Goal: Complete application form: Complete application form

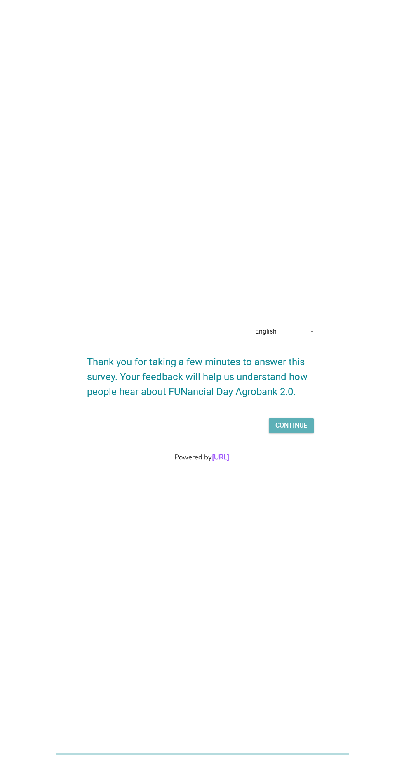
click at [295, 430] on div "Continue" at bounding box center [292, 426] width 32 height 10
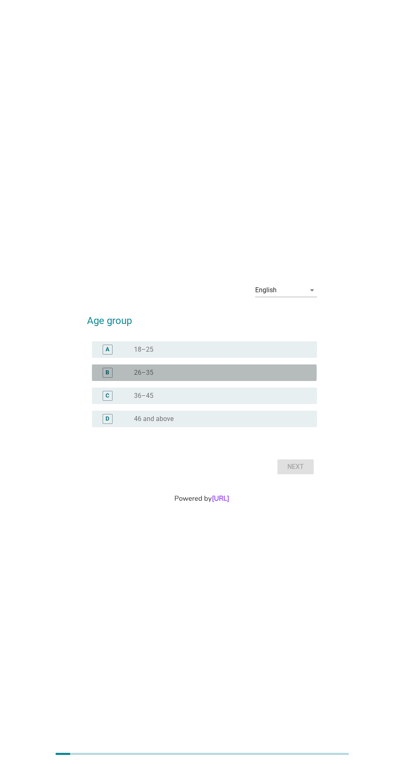
click at [105, 378] on div "B" at bounding box center [108, 373] width 10 height 10
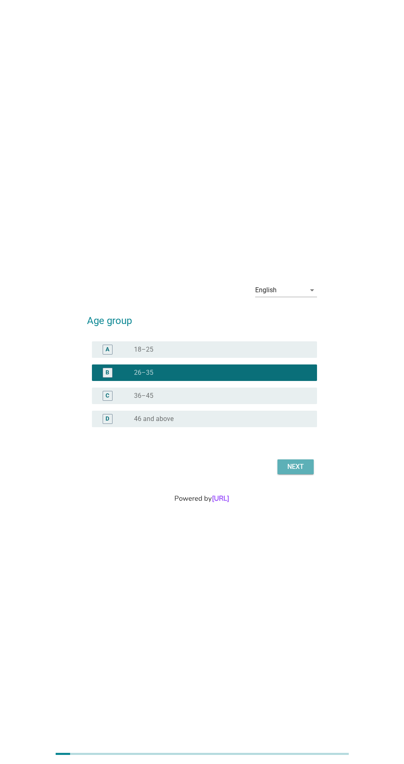
click at [298, 472] on div "Next" at bounding box center [295, 467] width 23 height 10
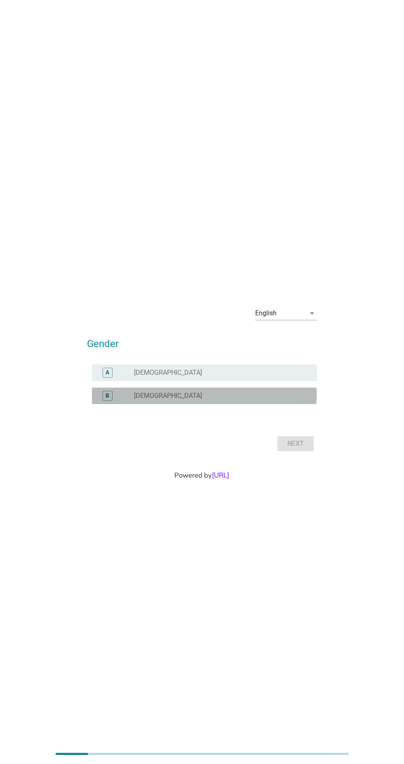
click at [102, 401] on div "B" at bounding box center [108, 396] width 18 height 10
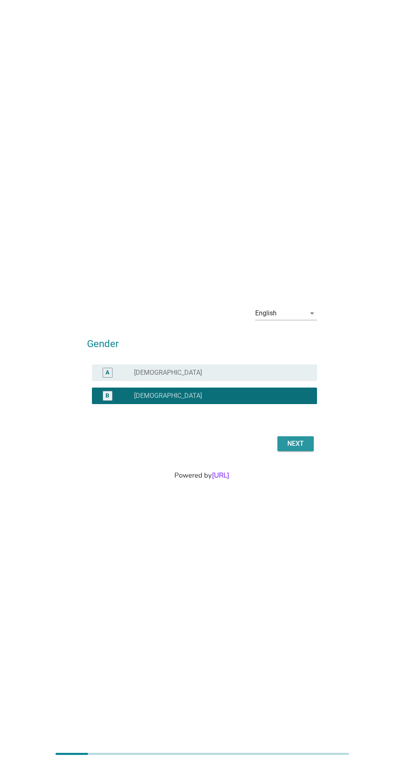
click at [302, 449] on div "Next" at bounding box center [295, 444] width 23 height 10
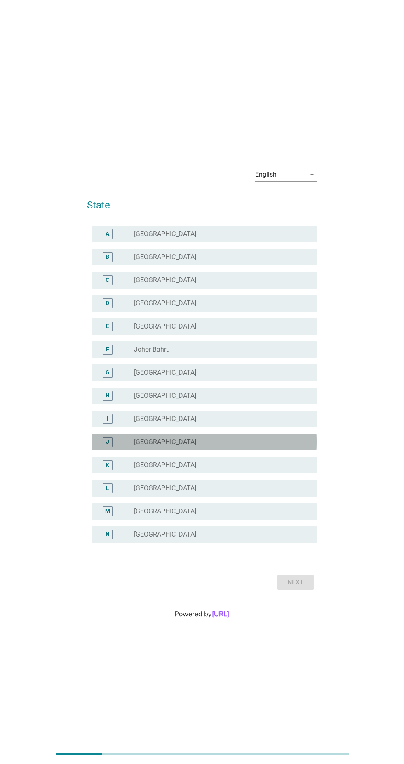
click at [107, 446] on div "J" at bounding box center [107, 441] width 3 height 9
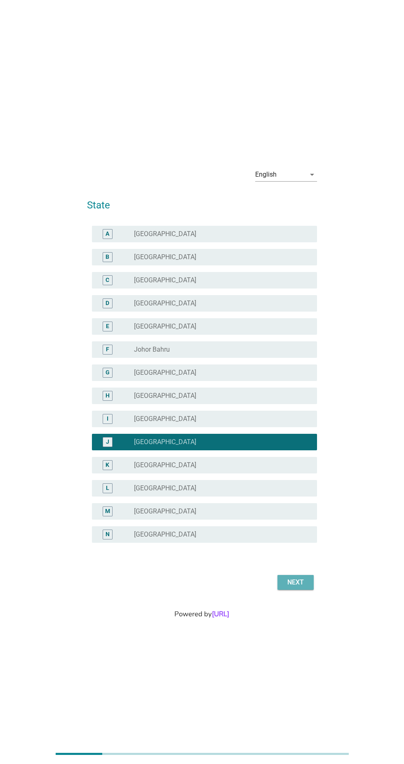
click at [301, 587] on div "Next" at bounding box center [295, 582] width 23 height 10
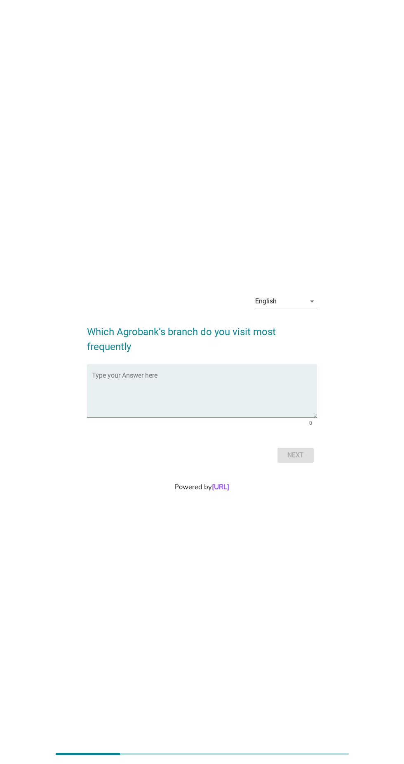
click at [264, 410] on textarea "Type your Answer here" at bounding box center [204, 395] width 225 height 43
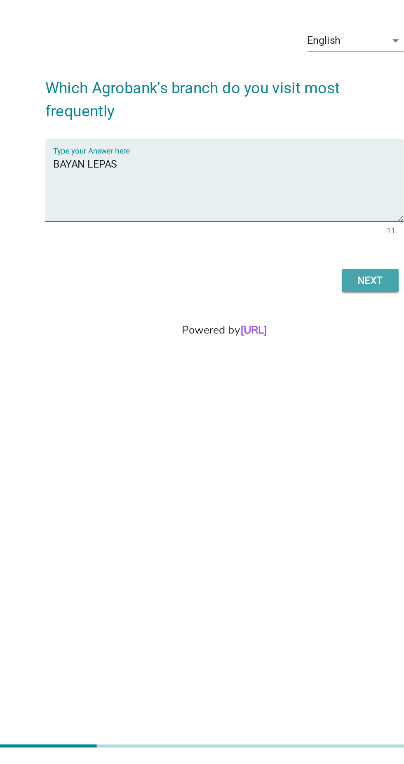
type textarea "BAYAN LEPAS"
click at [295, 460] on div "Next" at bounding box center [295, 455] width 23 height 10
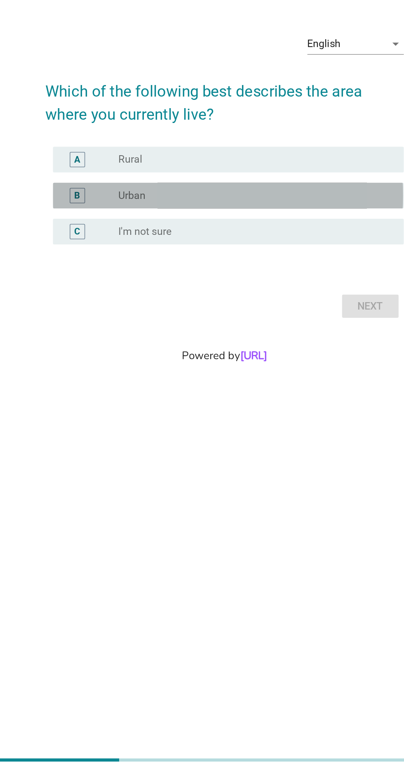
click at [202, 396] on div "radio_button_unchecked Urban" at bounding box center [219, 391] width 170 height 8
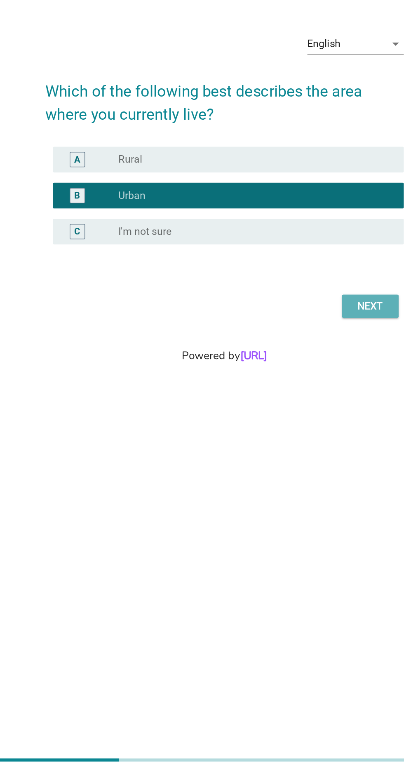
click at [298, 468] on div "Next" at bounding box center [295, 463] width 23 height 10
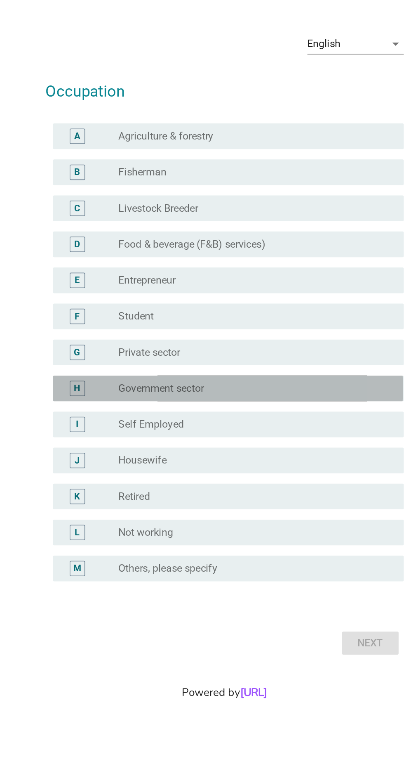
click at [224, 411] on div "radio_button_unchecked Government sector" at bounding box center [219, 407] width 170 height 8
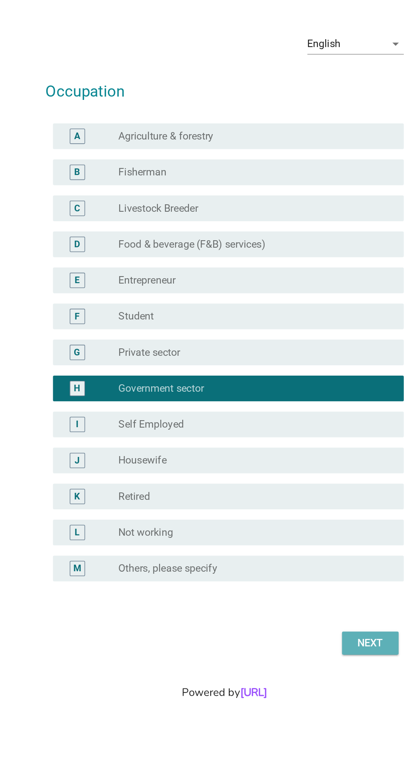
click at [294, 576] on div "Next" at bounding box center [295, 571] width 23 height 10
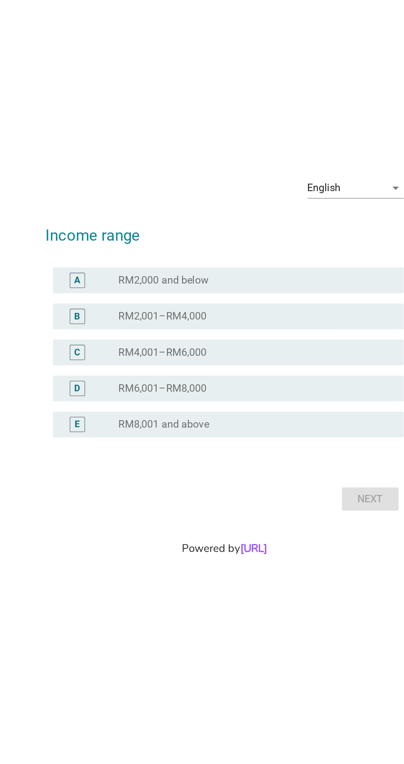
scroll to position [73, 0]
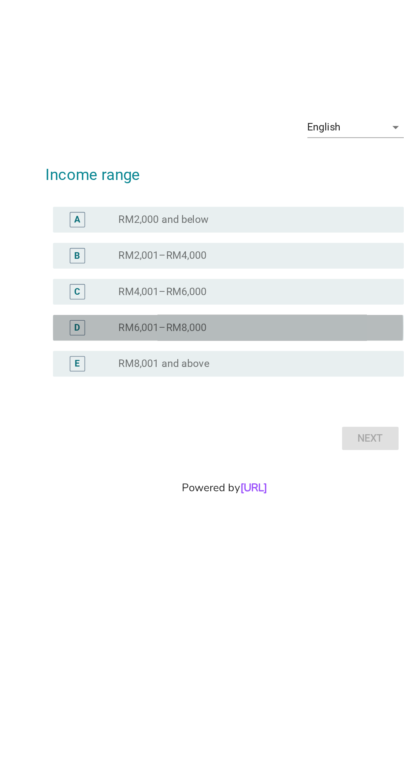
click at [211, 383] on div "radio_button_unchecked RM6,001–RM8,000" at bounding box center [219, 387] width 170 height 8
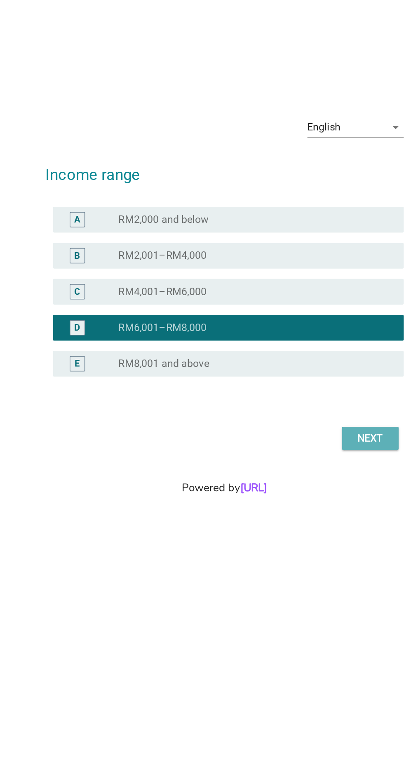
click at [298, 453] on div "Next" at bounding box center [295, 458] width 23 height 10
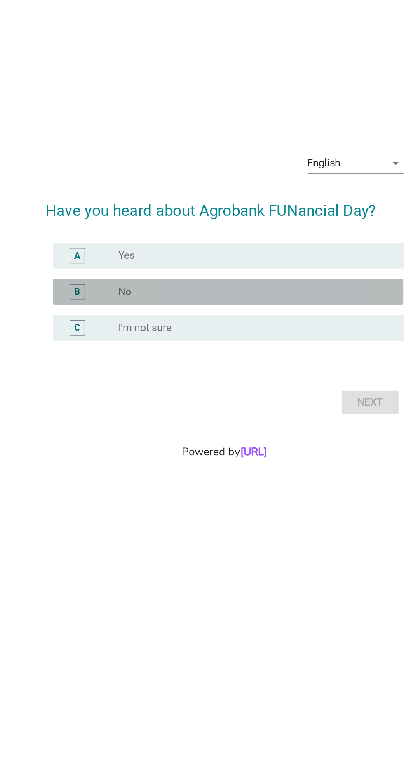
click at [230, 368] on div "radio_button_unchecked No" at bounding box center [219, 364] width 170 height 8
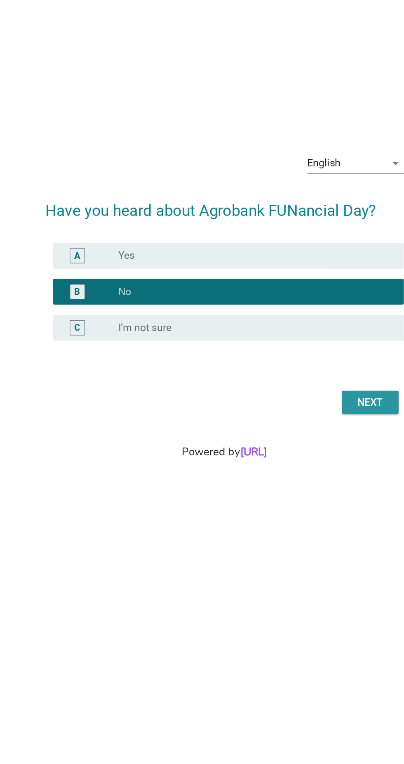
click at [295, 440] on div "Next" at bounding box center [295, 435] width 23 height 10
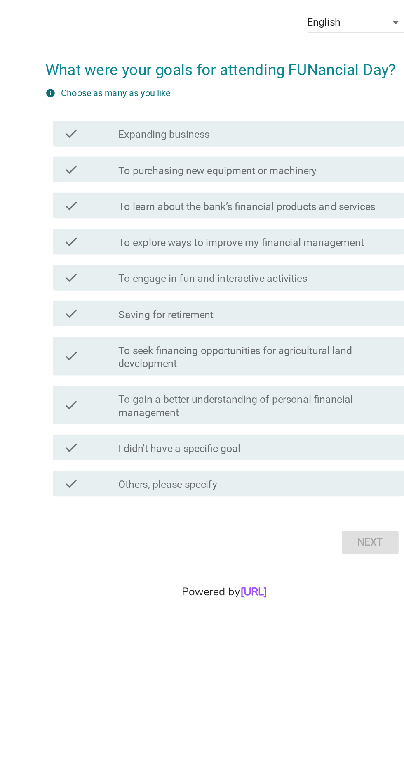
scroll to position [0, 0]
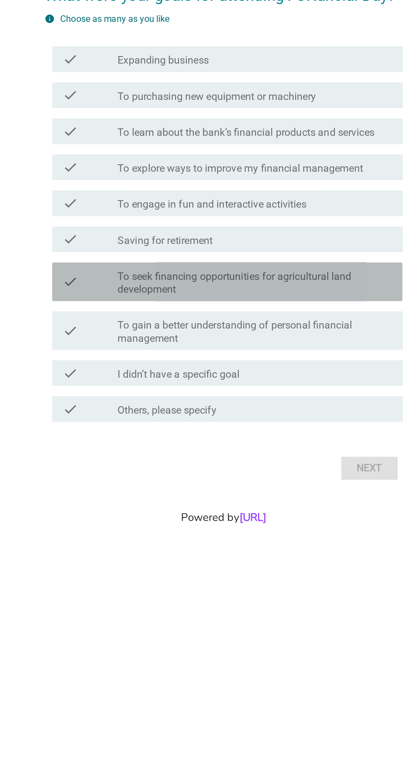
click at [272, 435] on label "To seek financing opportunities for agricultural land development" at bounding box center [222, 426] width 177 height 17
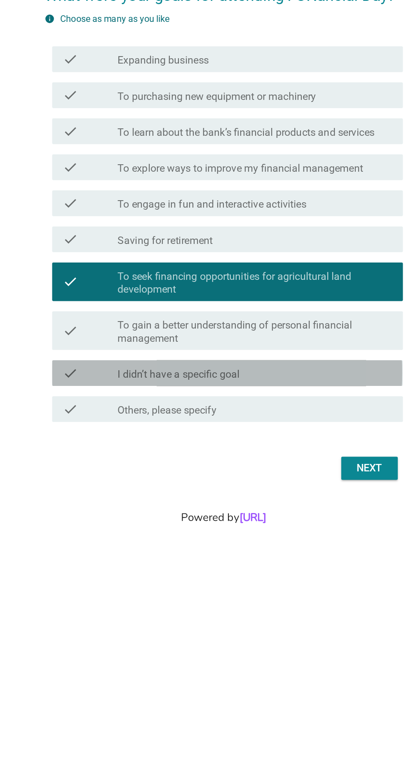
click at [253, 489] on div "check_box_outline_blank I didn’t have a specific goal" at bounding box center [222, 484] width 177 height 10
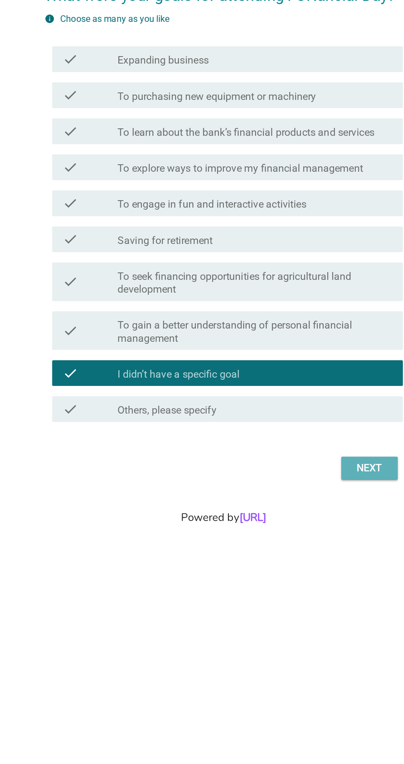
click at [297, 550] on div "Next" at bounding box center [295, 545] width 23 height 10
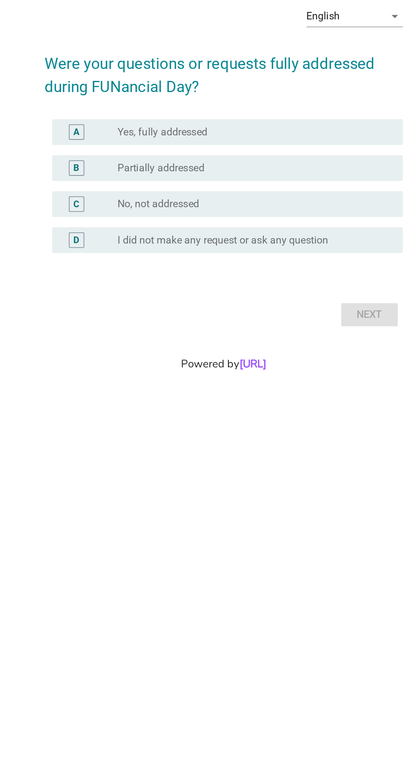
scroll to position [57, 0]
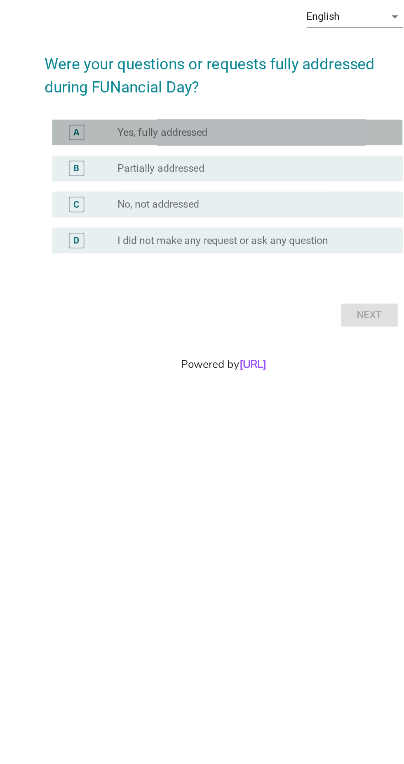
click at [245, 333] on div "radio_button_unchecked Yes, fully addressed" at bounding box center [219, 337] width 170 height 8
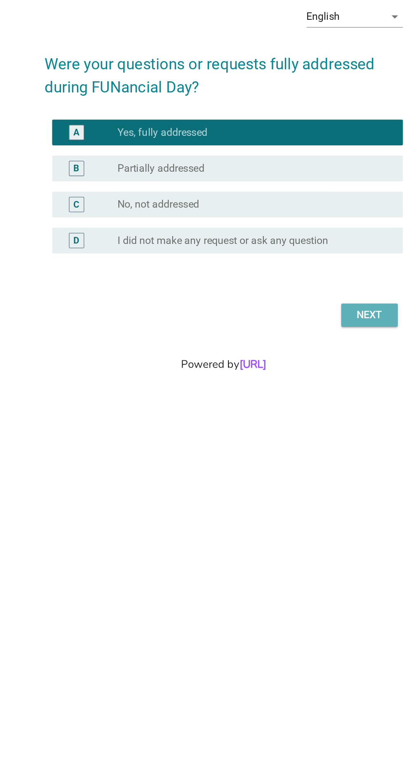
click at [300, 449] on button "Next" at bounding box center [296, 454] width 36 height 15
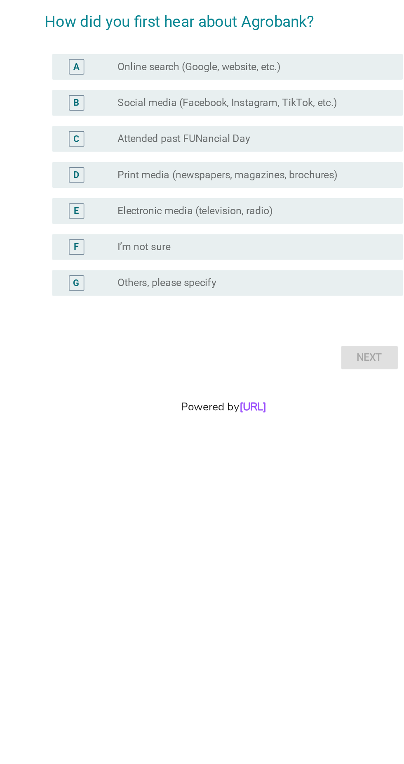
scroll to position [0, 0]
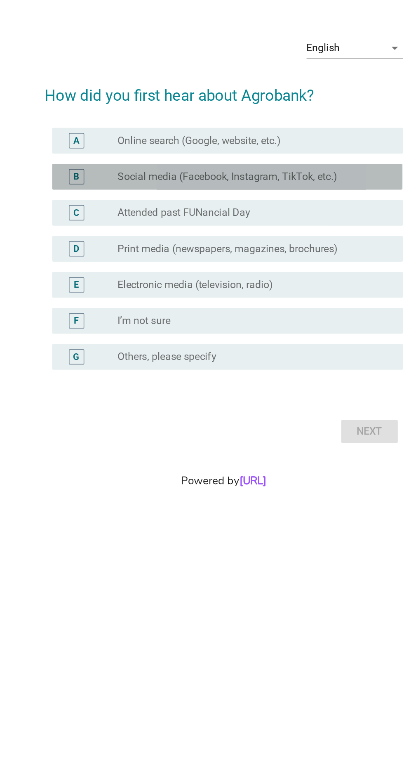
click at [272, 342] on label "Social media (Facebook, Instagram, TikTok, etc.)" at bounding box center [204, 338] width 141 height 8
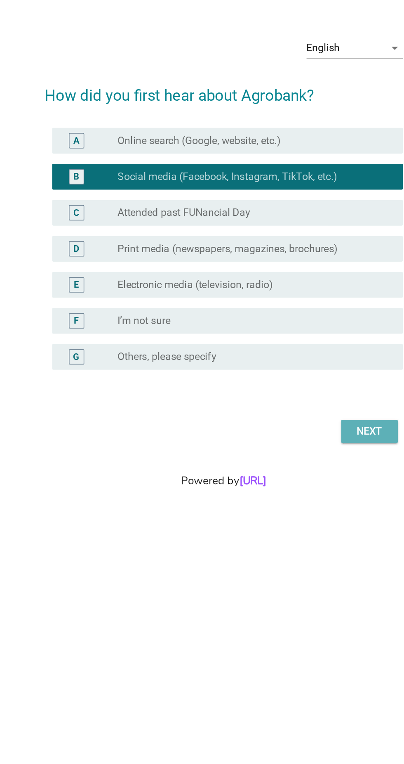
click at [297, 509] on button "Next" at bounding box center [296, 501] width 36 height 15
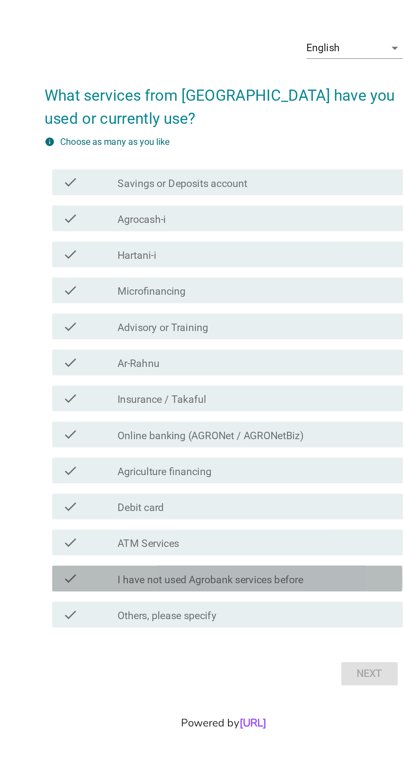
click at [253, 523] on label "I have not used Agrobank services before" at bounding box center [193, 519] width 119 height 8
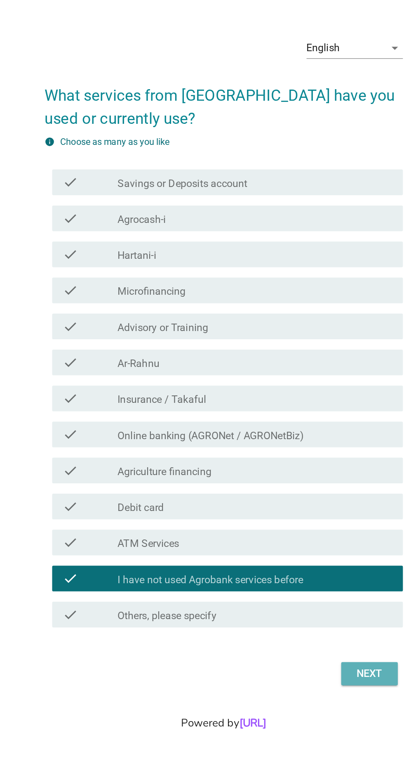
click at [292, 584] on div "Next" at bounding box center [295, 579] width 23 height 10
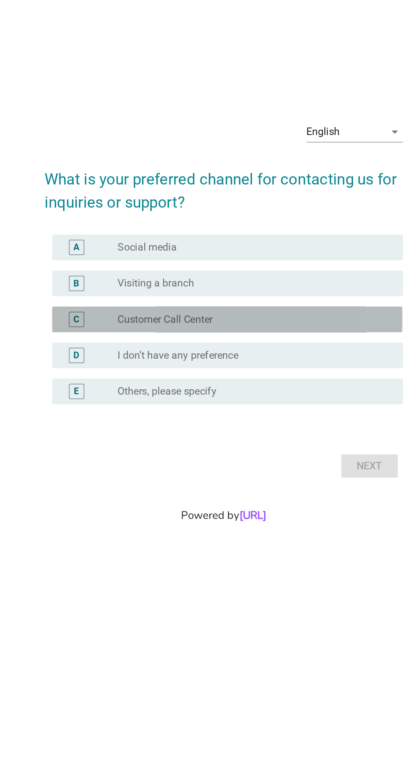
click at [253, 367] on div "radio_button_unchecked Customer Call Center" at bounding box center [219, 371] width 170 height 8
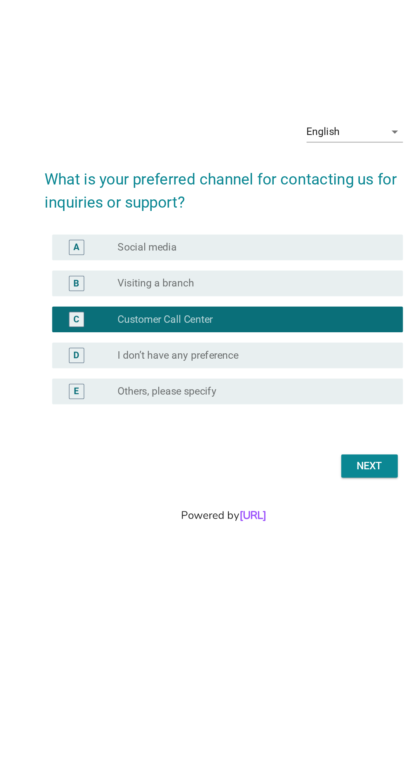
click at [268, 344] on div "radio_button_unchecked Visiting a branch" at bounding box center [219, 348] width 170 height 8
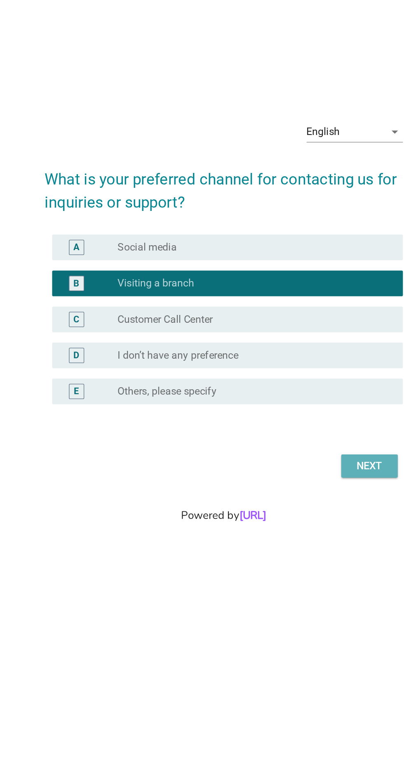
click at [295, 461] on div "Next" at bounding box center [295, 466] width 23 height 10
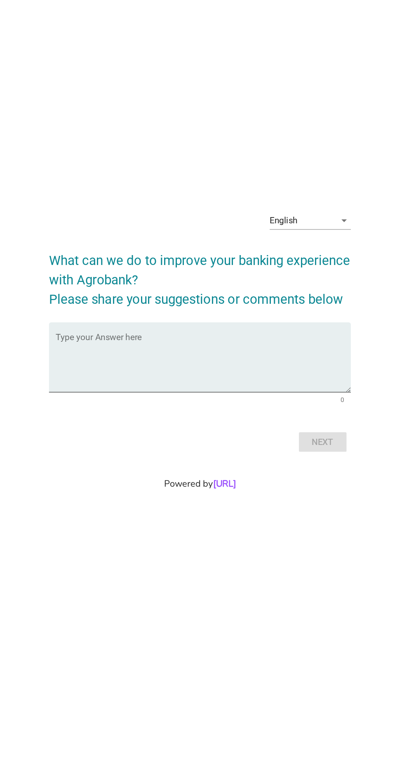
scroll to position [23, 0]
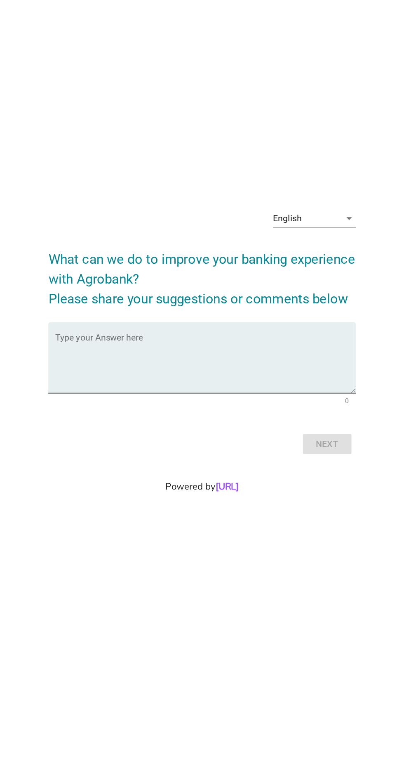
click at [232, 393] on textarea "Type your Answer here" at bounding box center [204, 382] width 225 height 43
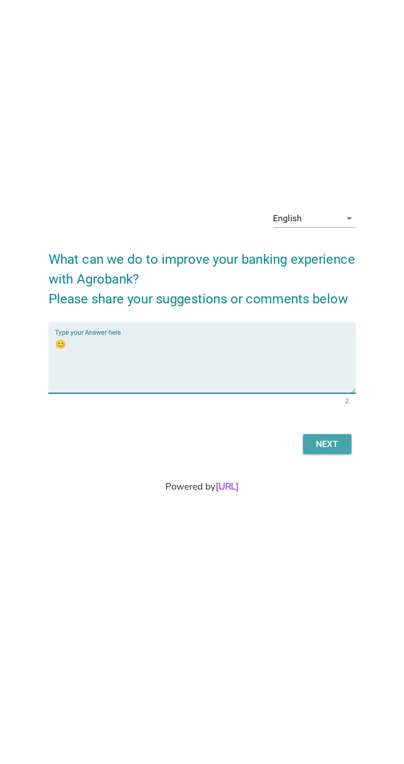
type textarea "😊"
click at [304, 447] on div "Next" at bounding box center [295, 442] width 23 height 10
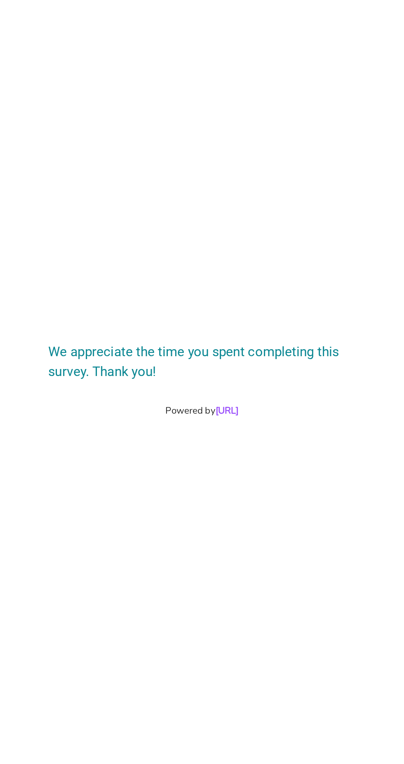
scroll to position [0, 0]
